Goal: Task Accomplishment & Management: Manage account settings

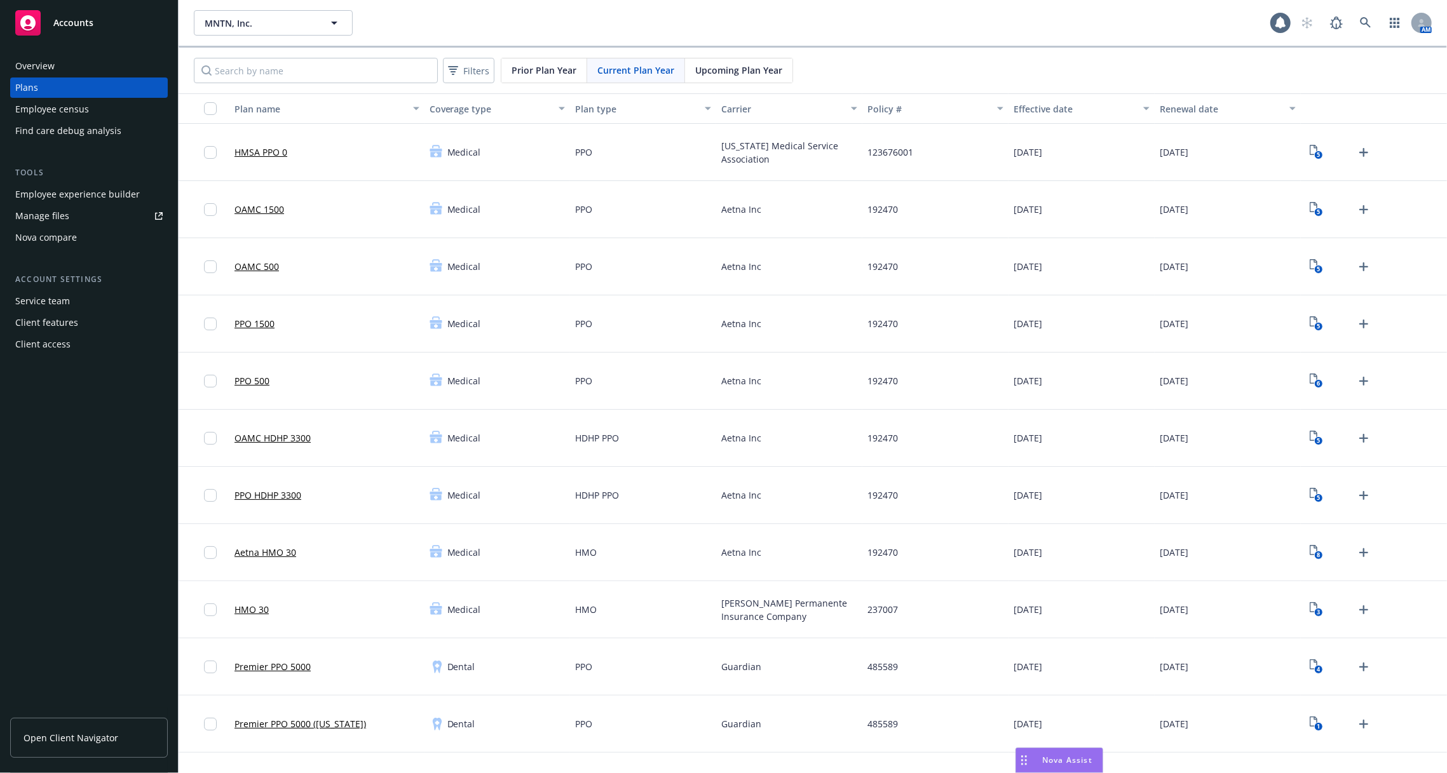
click at [126, 193] on div "Employee experience builder" at bounding box center [77, 194] width 125 height 20
